Goal: Transaction & Acquisition: Purchase product/service

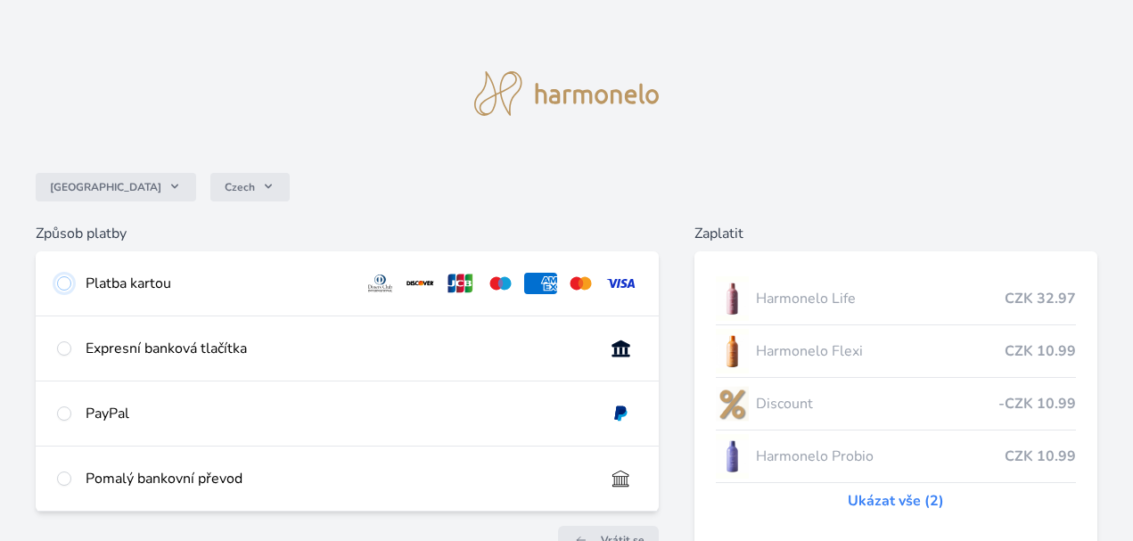
click at [70, 286] on input "radio" at bounding box center [64, 283] width 14 height 14
radio input "true"
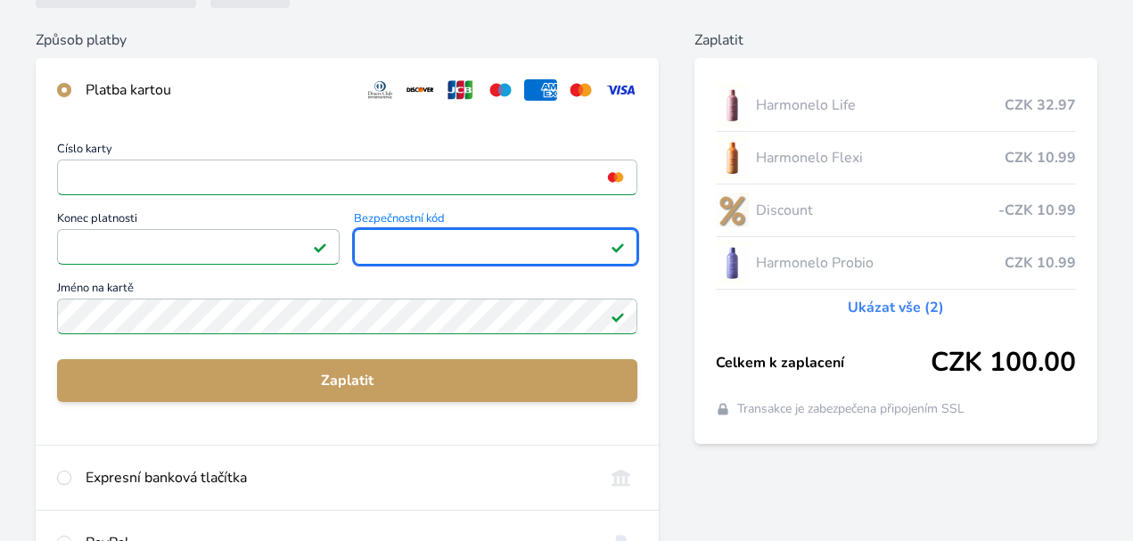
scroll to position [233, 0]
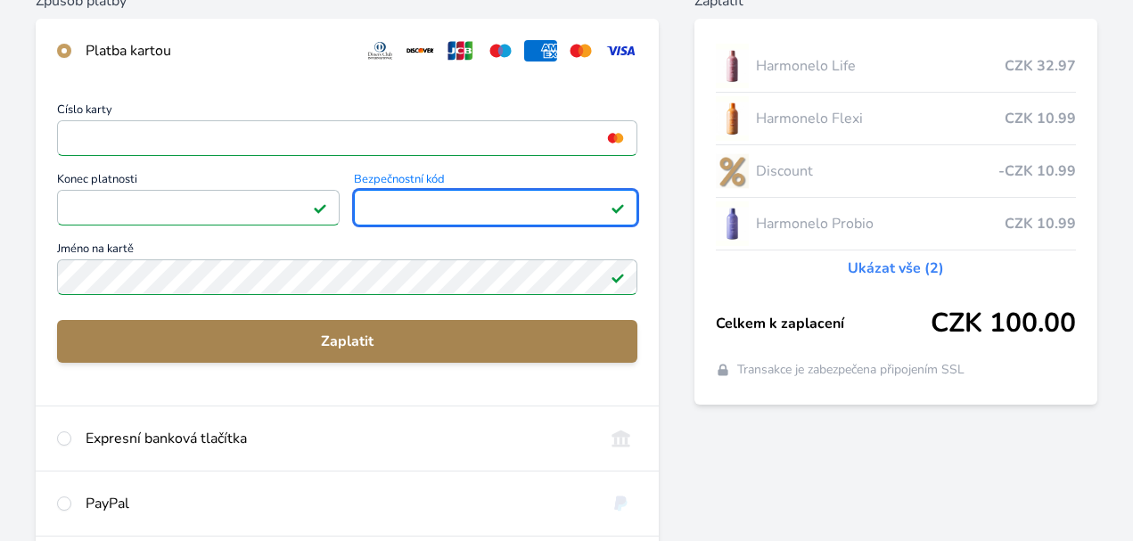
click at [336, 344] on span "Zaplatit" at bounding box center [347, 341] width 552 height 21
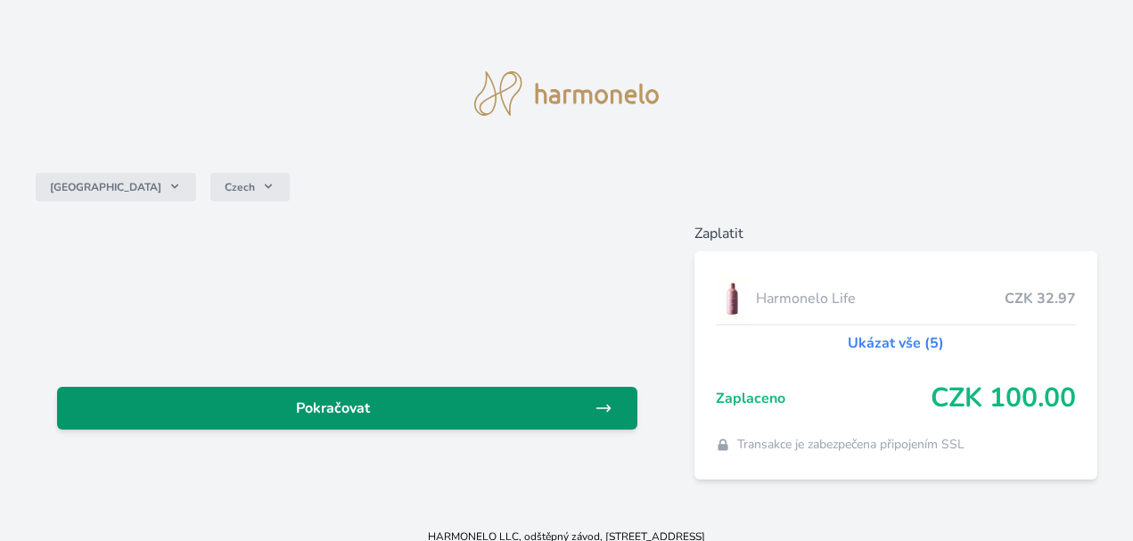
click at [314, 417] on span "Pokračovat" at bounding box center [332, 408] width 523 height 21
